Goal: Submit feedback/report problem: Submit feedback/report problem

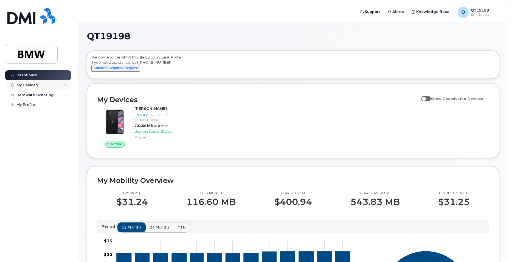
click at [67, 87] on div "My Devices" at bounding box center [38, 85] width 66 height 10
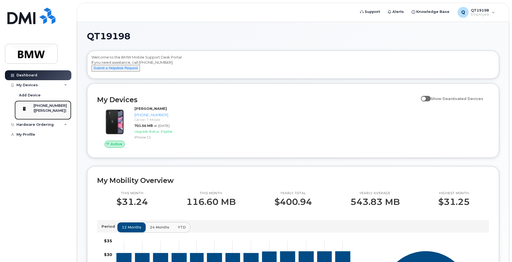
click at [66, 103] on div "[PHONE_NUMBER]" at bounding box center [49, 105] width 33 height 5
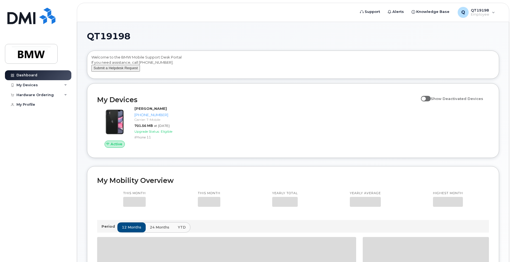
click at [108, 71] on button "Submit a Helpdesk Request" at bounding box center [115, 68] width 49 height 7
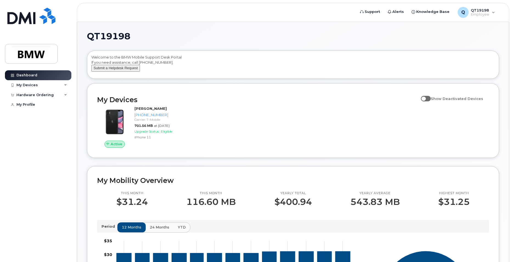
click at [128, 72] on button "Submit a Helpdesk Request" at bounding box center [115, 68] width 49 height 7
